Goal: Navigation & Orientation: Find specific page/section

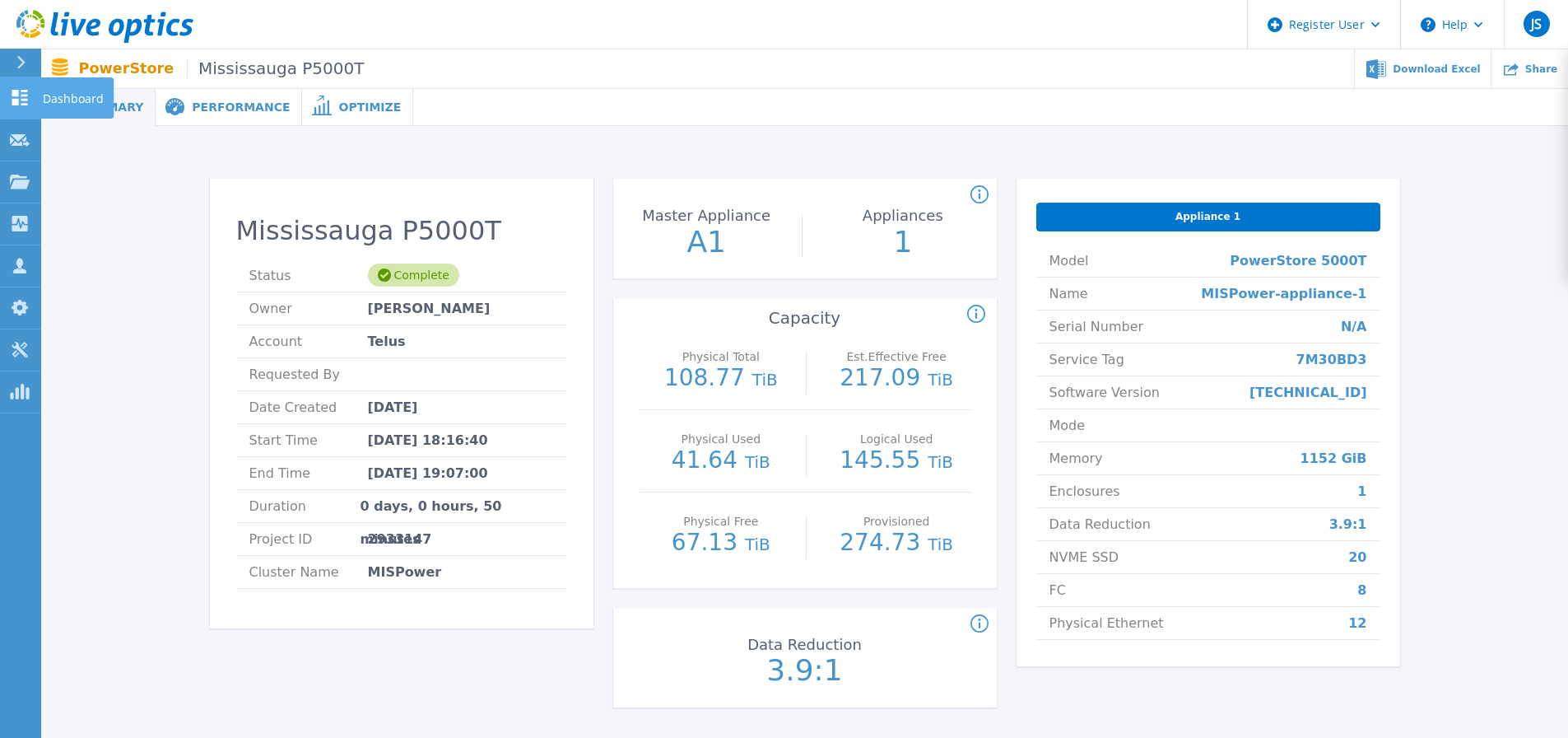
click at [54, 90] on p "Dashboard" at bounding box center [73, 98] width 61 height 43
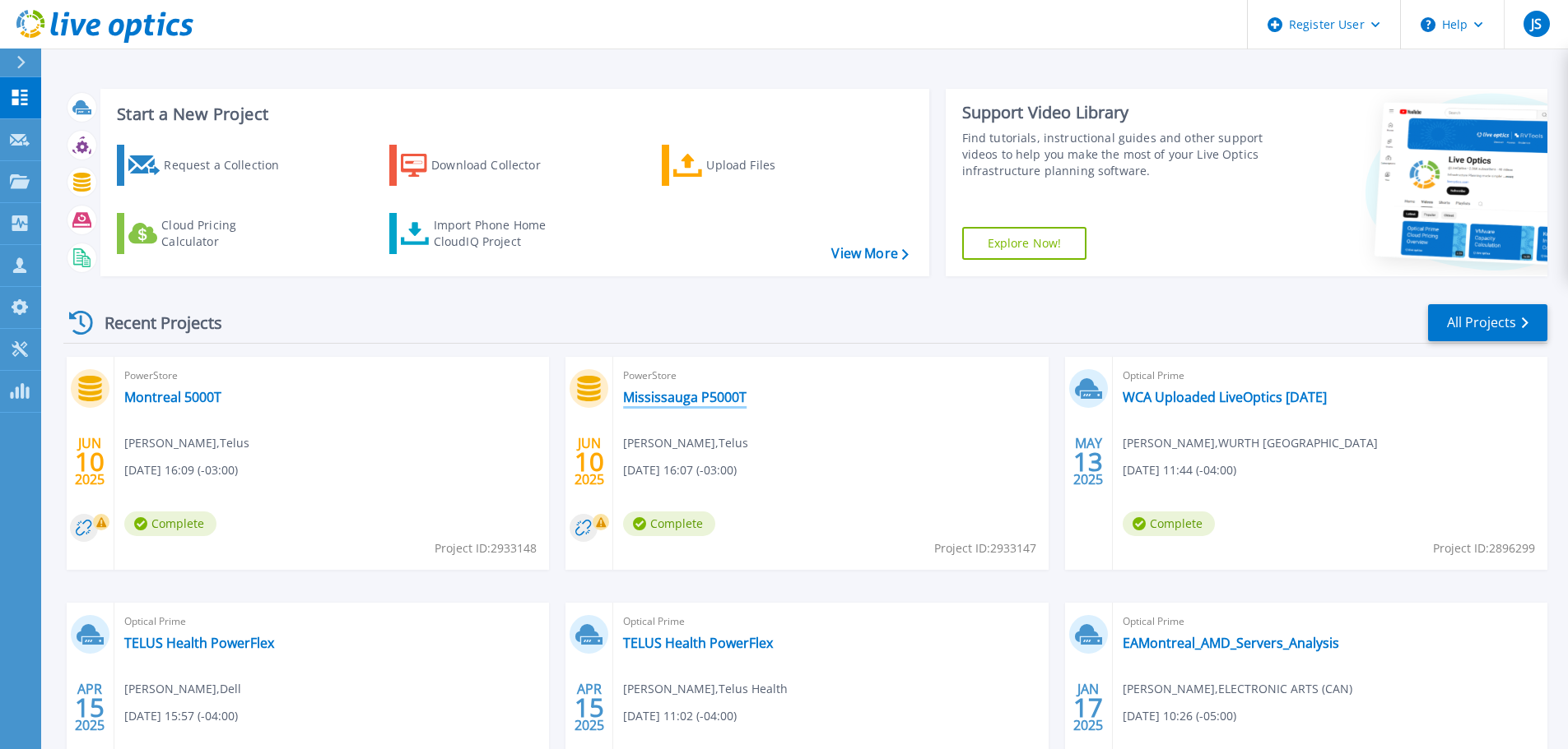
click at [659, 397] on link "Mississauga P5000T" at bounding box center [685, 397] width 124 height 16
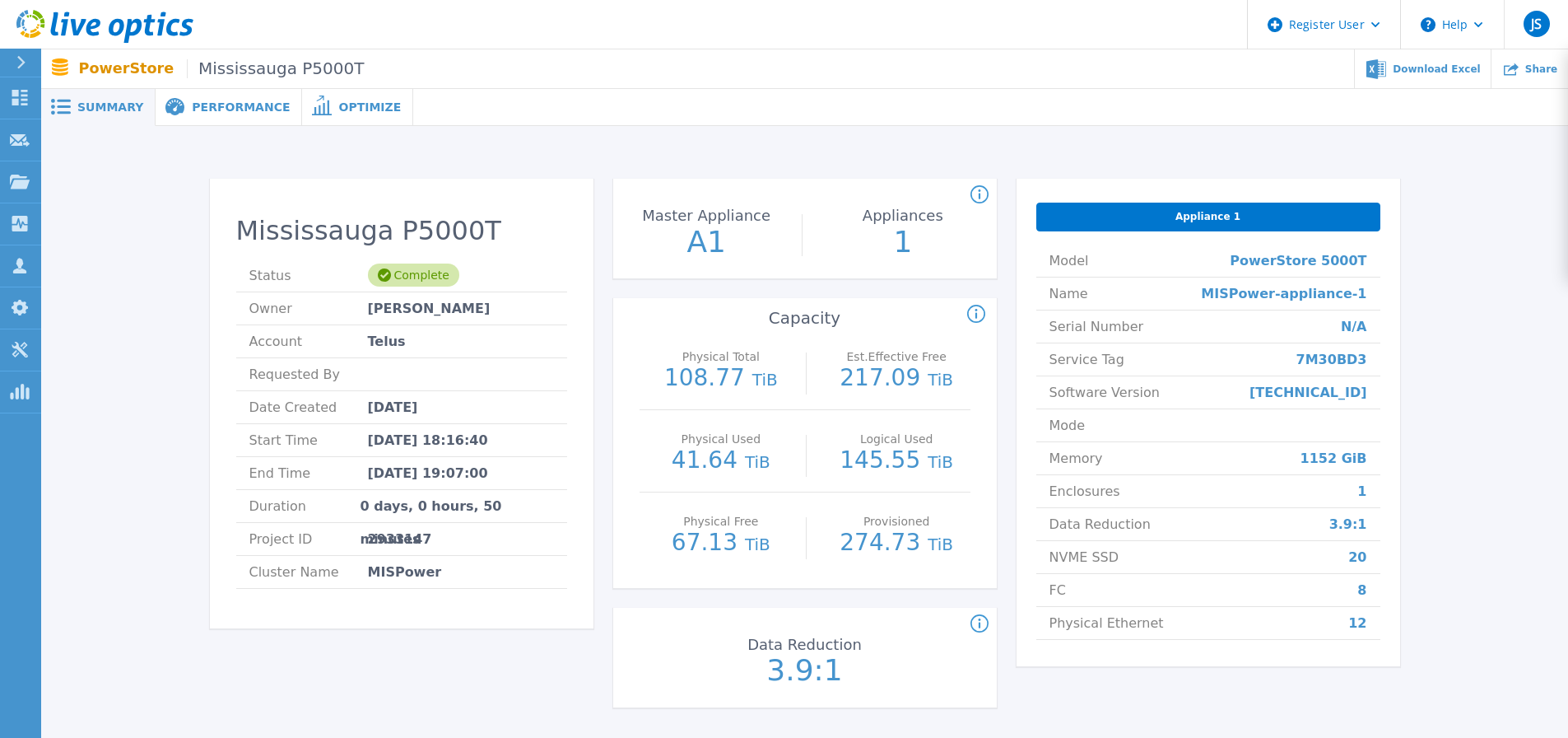
click at [234, 107] on span "Performance" at bounding box center [241, 107] width 98 height 12
